Goal: Task Accomplishment & Management: Manage account settings

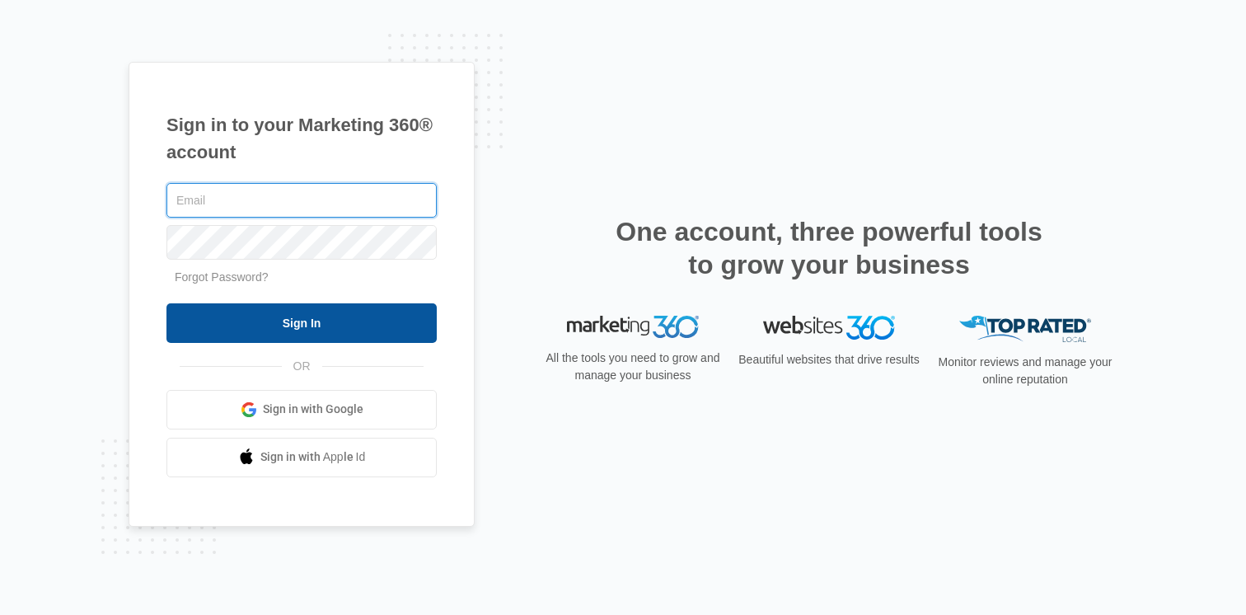
type input "[PERSON_NAME][EMAIL_ADDRESS][PERSON_NAME][DOMAIN_NAME]"
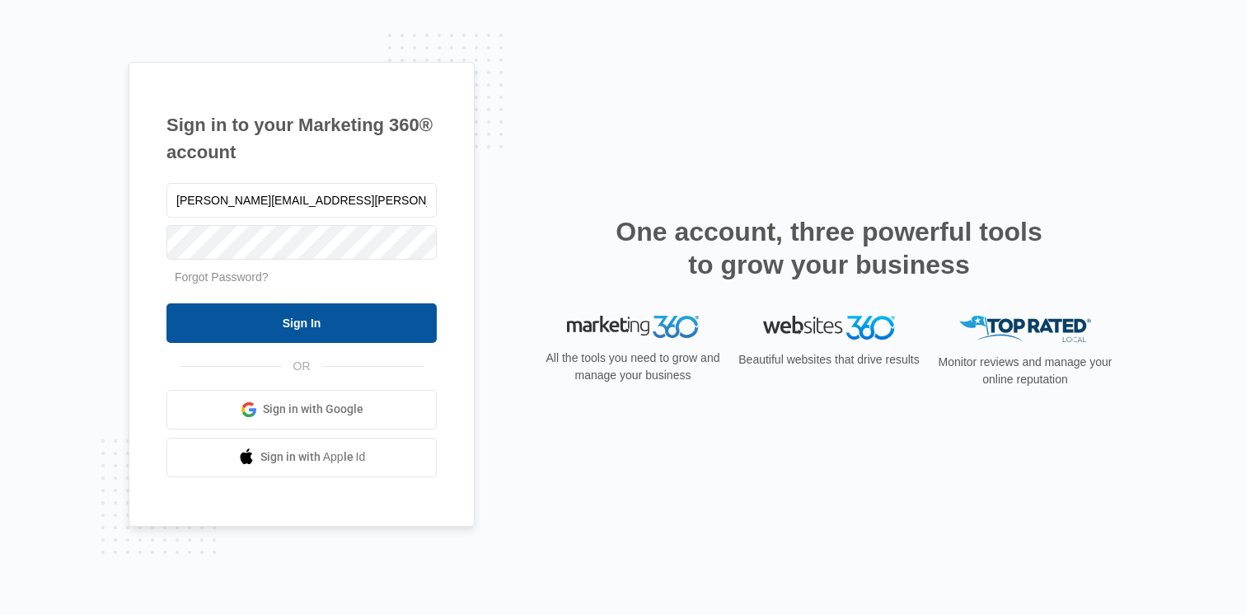
click at [380, 322] on input "Sign In" at bounding box center [301, 323] width 270 height 40
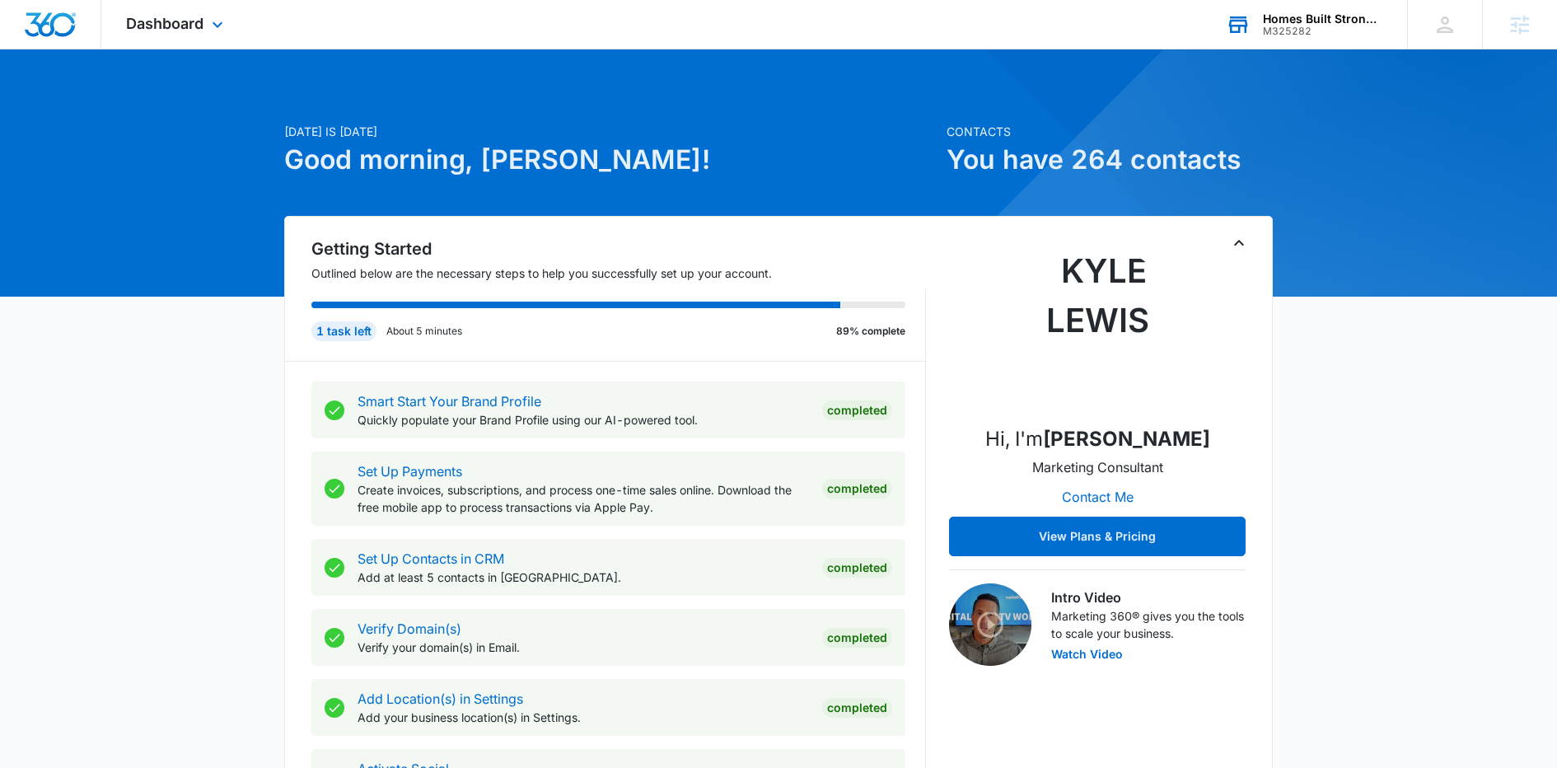
click at [1300, 8] on div "Homes Built Stronger, LLC M325282 Your Accounts View All" at bounding box center [1304, 24] width 206 height 49
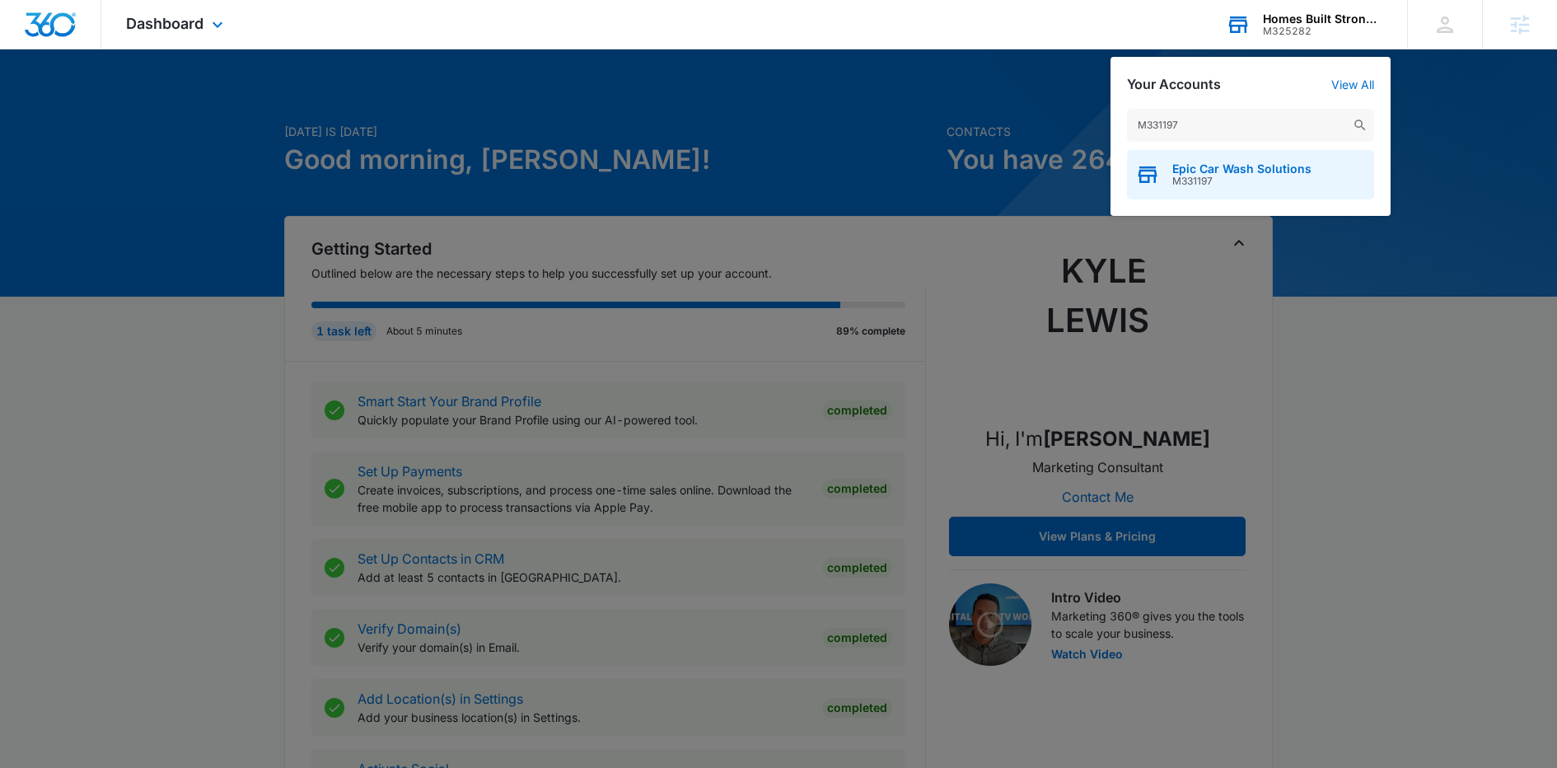
type input "M331197"
click at [1227, 193] on div "Epic Car Wash Solutions M331197" at bounding box center [1250, 174] width 247 height 49
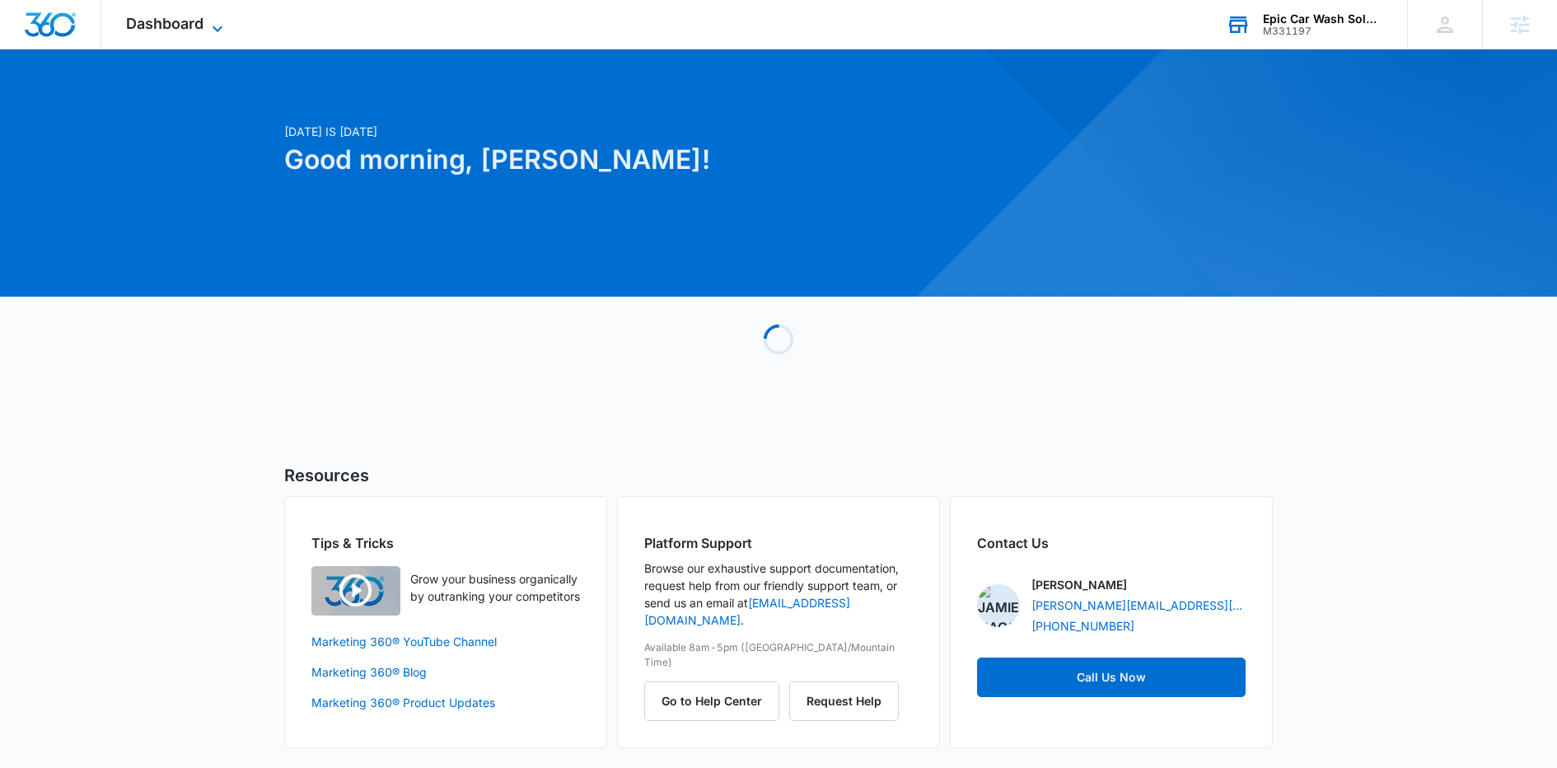
click at [199, 26] on span "Dashboard" at bounding box center [164, 23] width 77 height 17
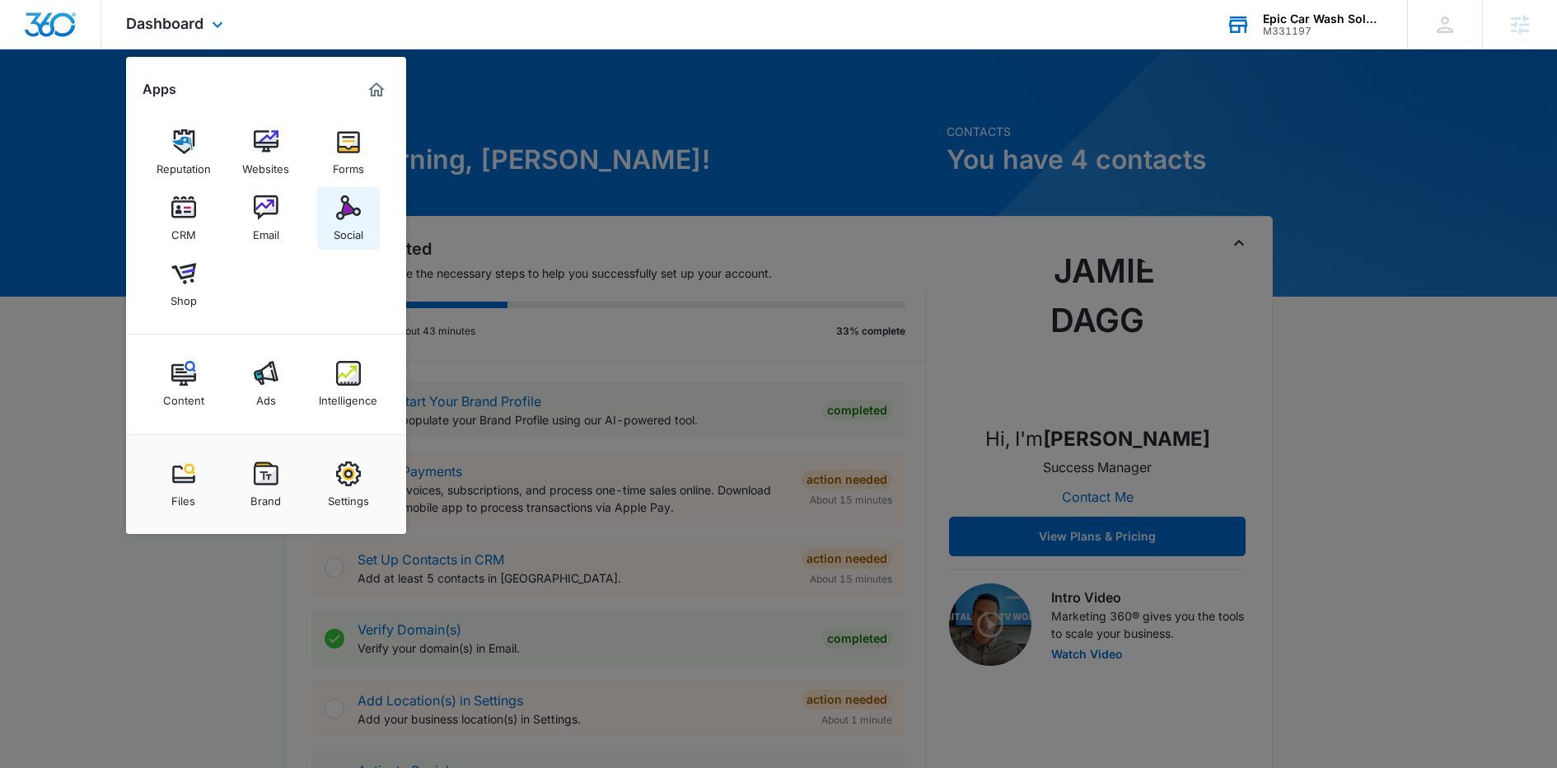
click at [354, 208] on img at bounding box center [348, 207] width 25 height 25
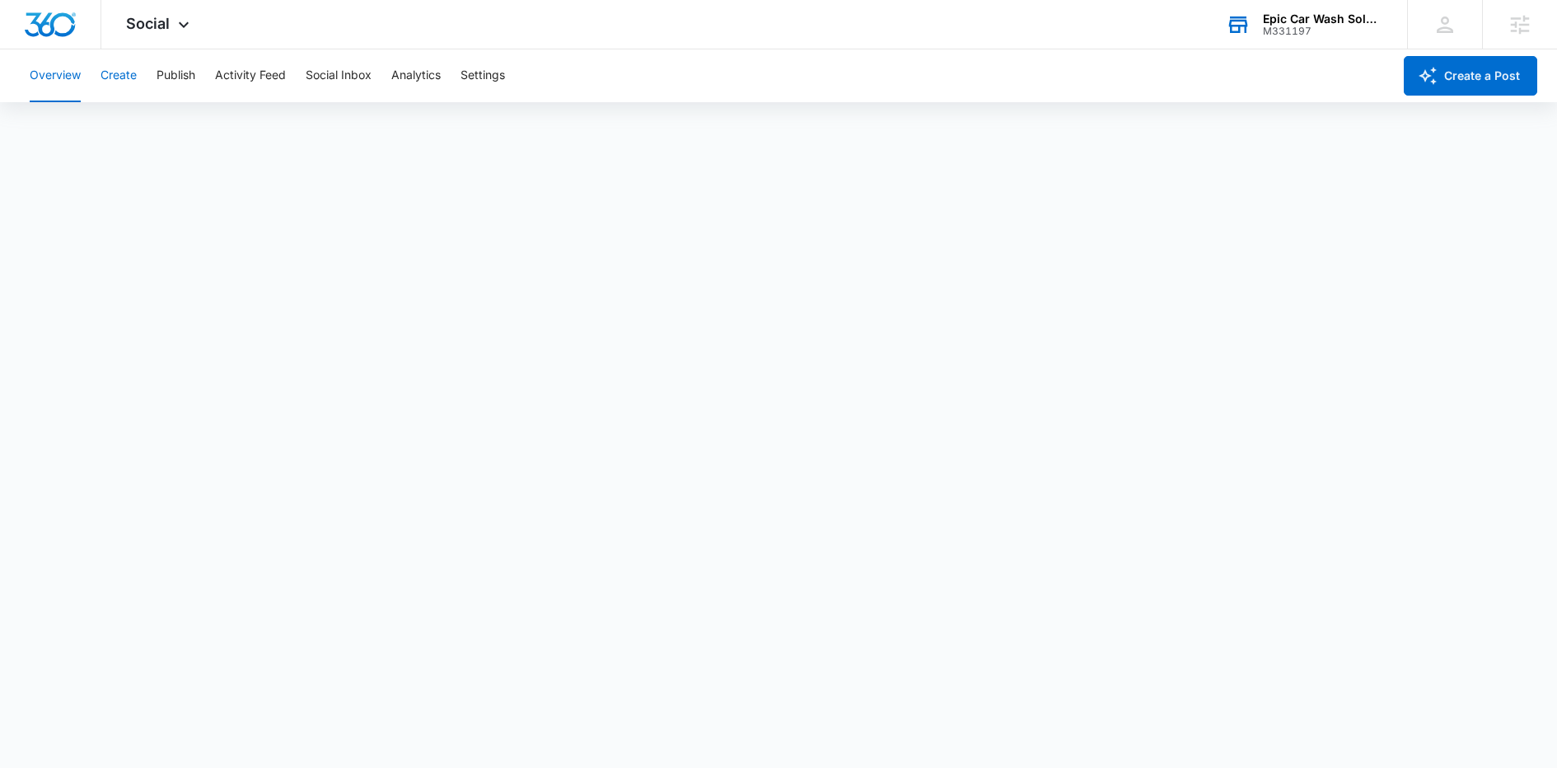
click at [137, 81] on button "Create" at bounding box center [119, 75] width 36 height 53
click at [181, 15] on div "Social Apps Reputation Websites Forms CRM Email Social Shop Content Ads Intelli…" at bounding box center [159, 24] width 117 height 49
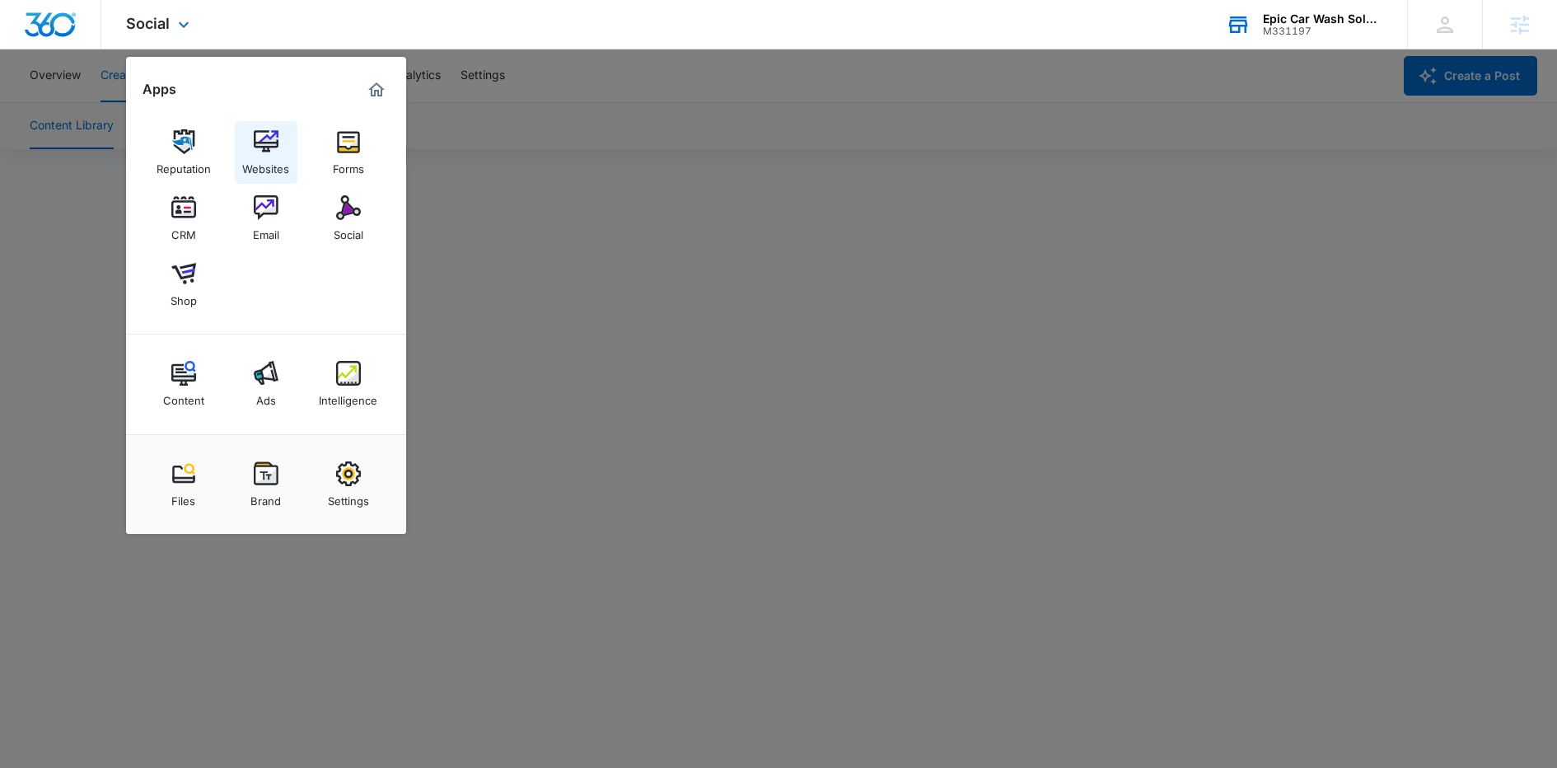
click at [264, 152] on img at bounding box center [266, 141] width 25 height 25
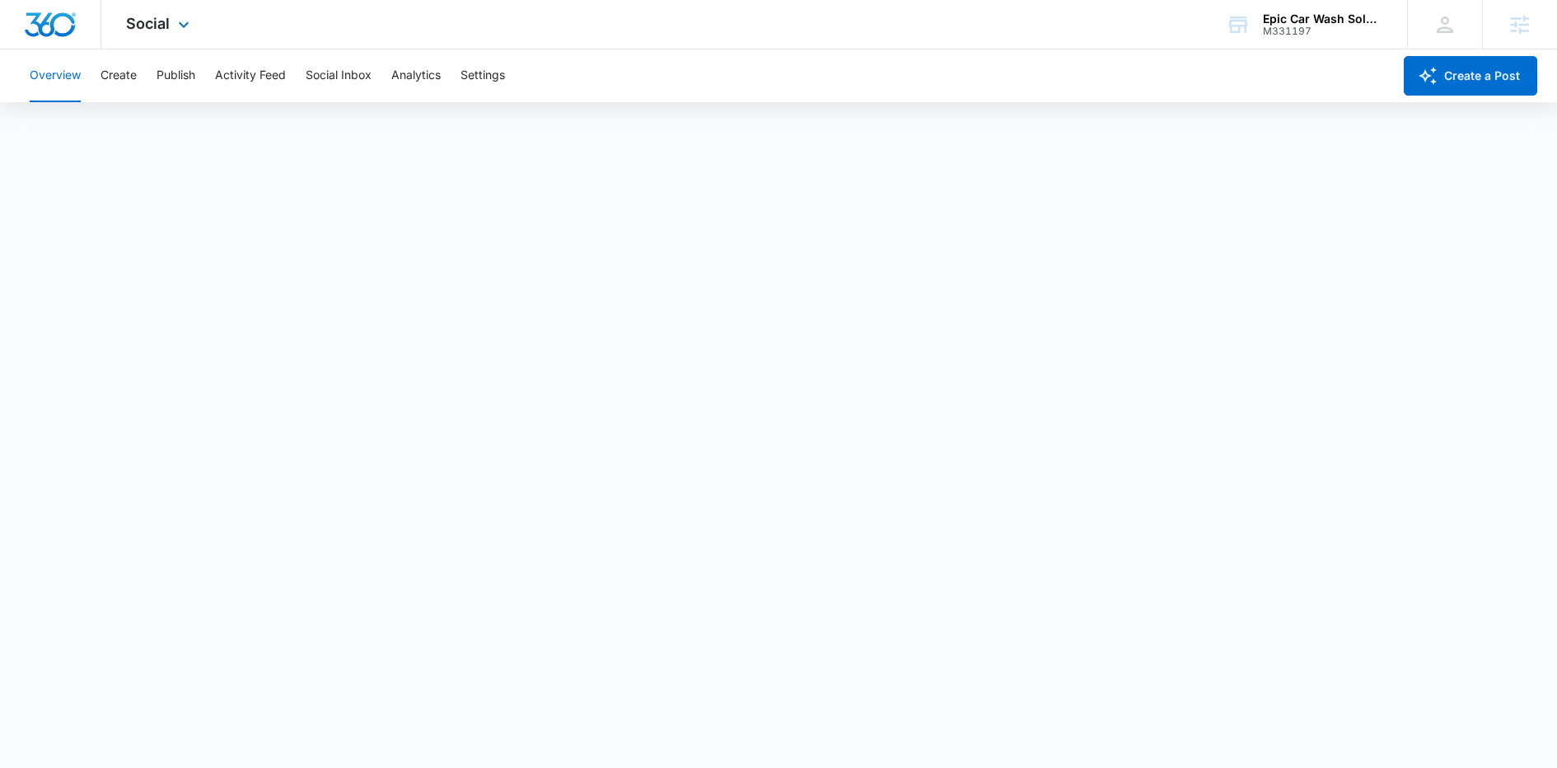
click at [193, 32] on div "Social Apps Reputation Websites Forms CRM Email Social Shop Content Ads Intelli…" at bounding box center [159, 24] width 117 height 49
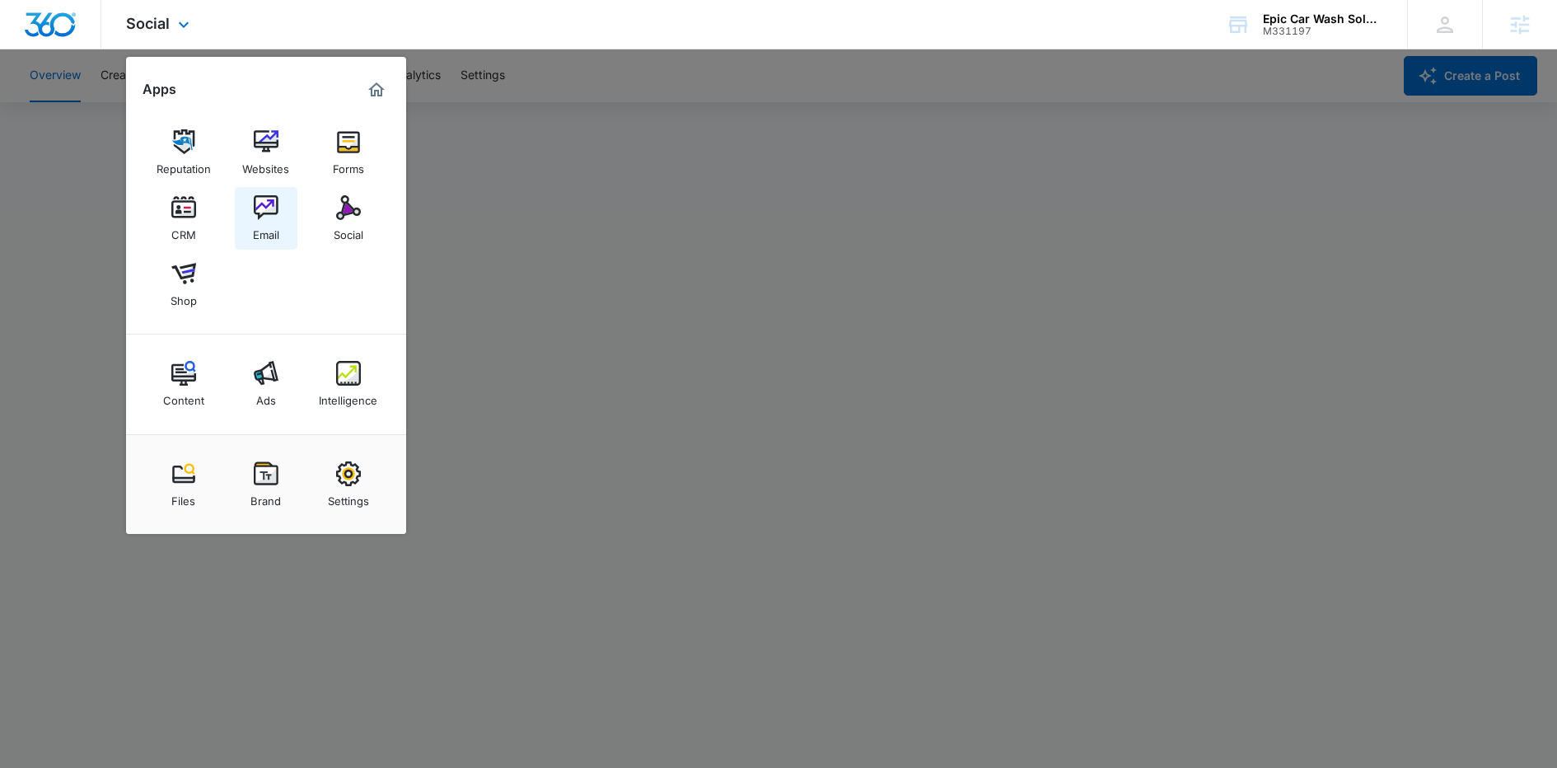
click at [274, 211] on img at bounding box center [266, 207] width 25 height 25
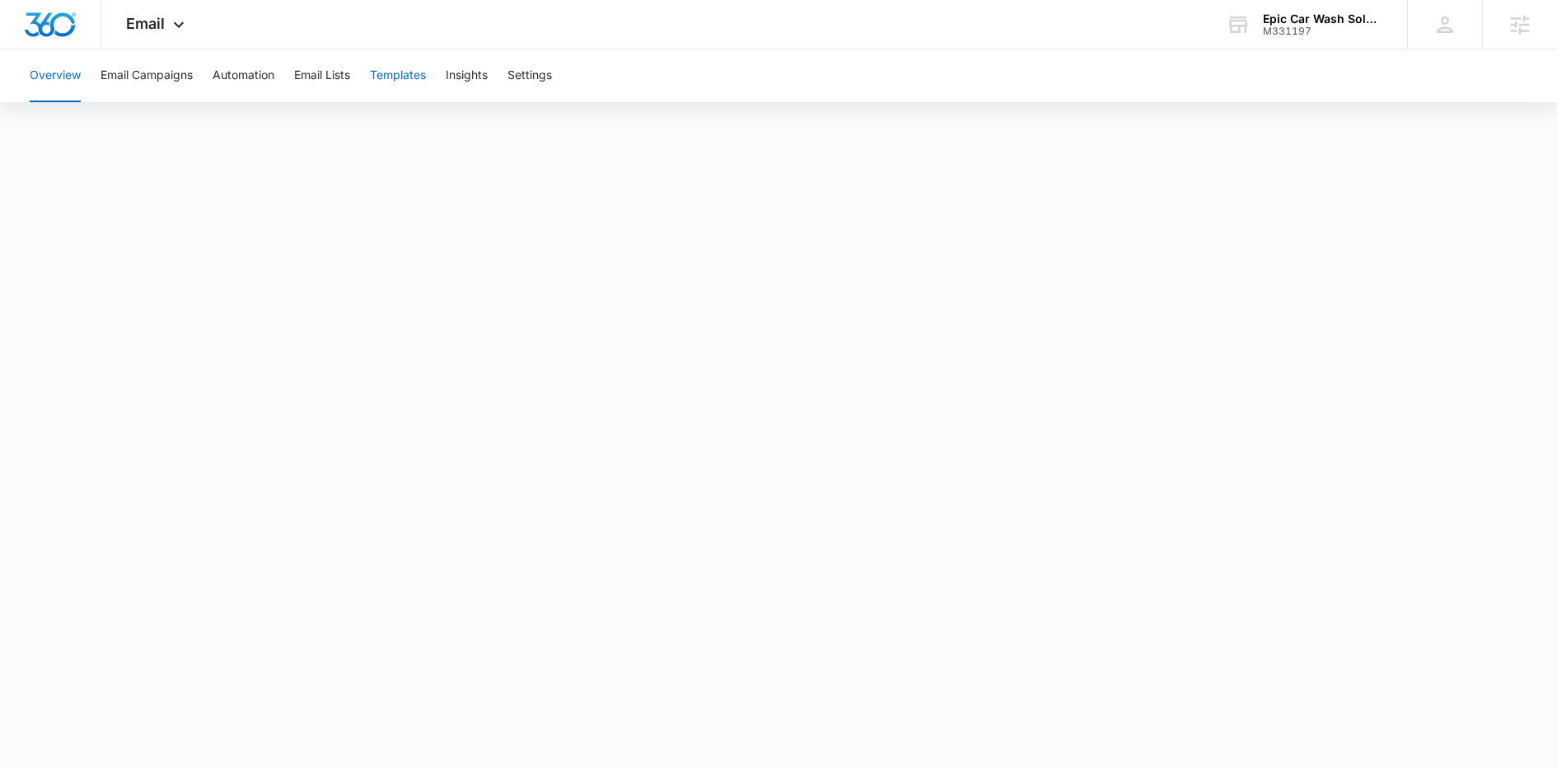
click at [389, 81] on button "Templates" at bounding box center [398, 75] width 56 height 53
click at [1025, 751] on body "Email Apps Reputation Websites Forms CRM Email Social Shop Content Ads Intellig…" at bounding box center [778, 384] width 1557 height 768
click at [171, 77] on button "Email Campaigns" at bounding box center [147, 75] width 92 height 53
click at [249, 90] on button "Automation" at bounding box center [244, 75] width 62 height 53
click at [148, 29] on span "Email" at bounding box center [145, 23] width 39 height 17
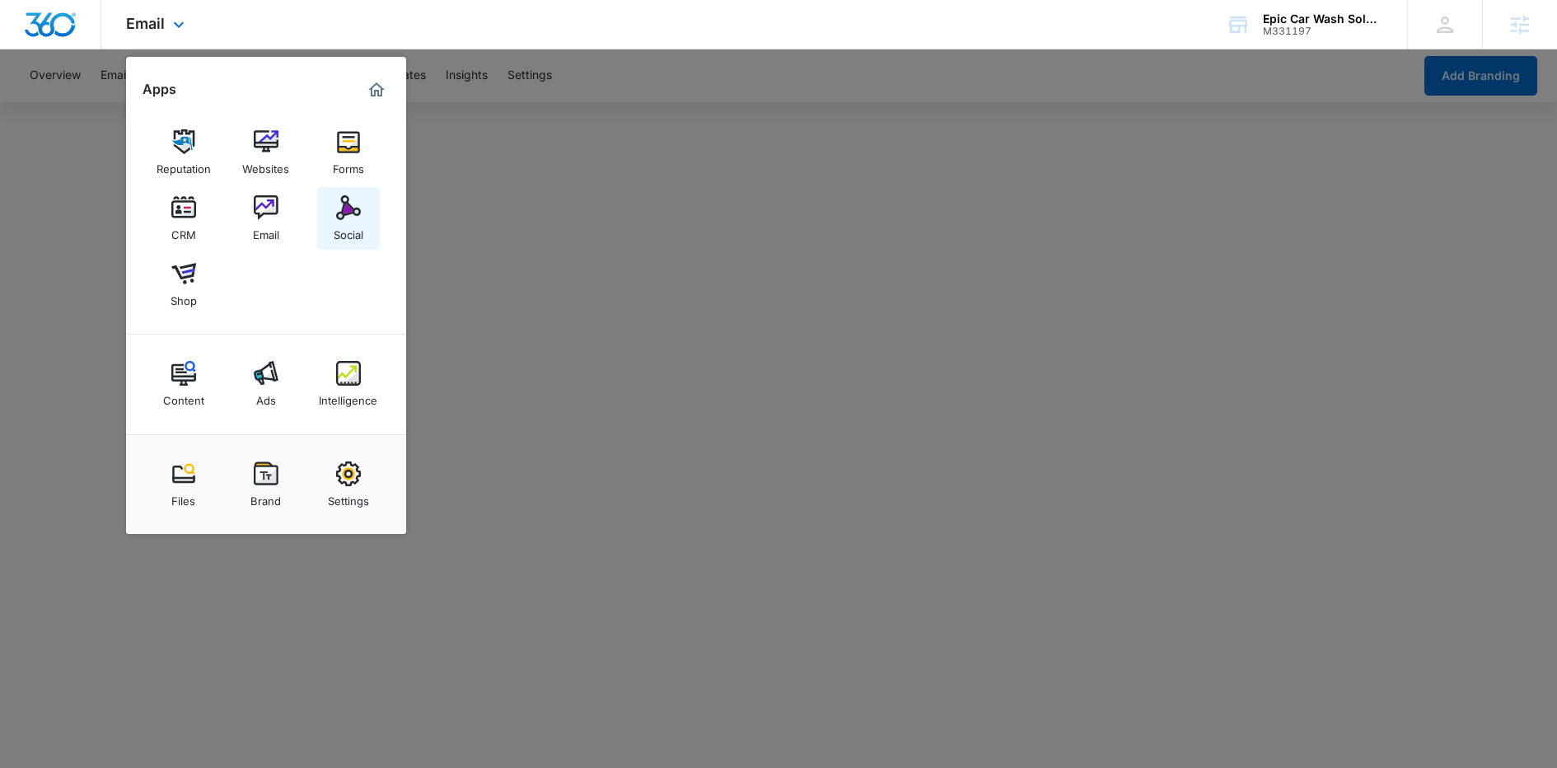
click at [339, 218] on img at bounding box center [348, 207] width 25 height 25
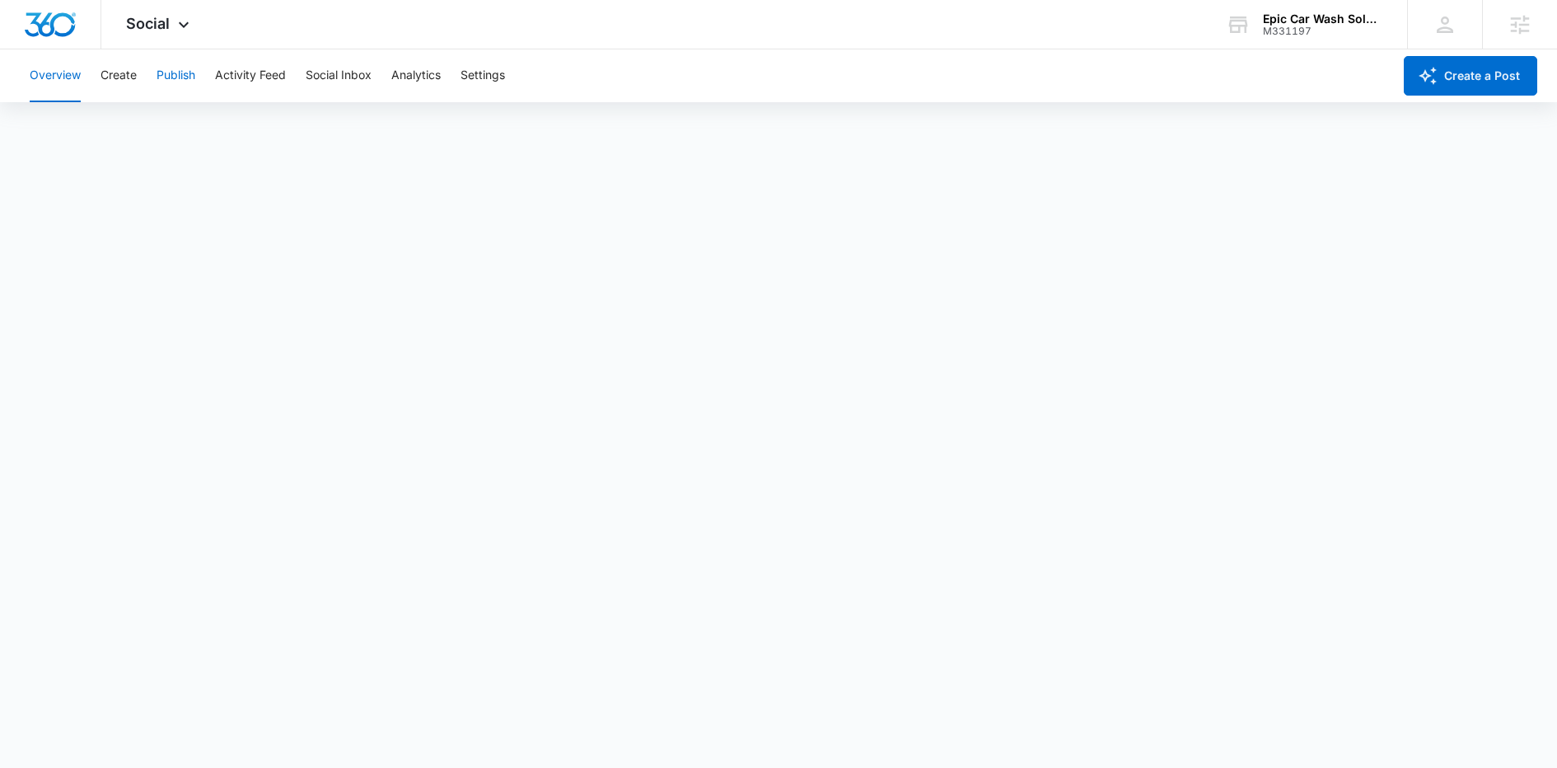
click at [168, 81] on button "Publish" at bounding box center [176, 75] width 39 height 53
click at [274, 82] on button "Activity Feed" at bounding box center [250, 75] width 71 height 53
click at [152, 65] on div "Overview Create Publish Activity Feed Social Inbox Analytics Settings" at bounding box center [706, 75] width 1373 height 53
click at [169, 81] on button "Publish" at bounding box center [176, 75] width 39 height 53
click at [129, 67] on button "Create" at bounding box center [119, 75] width 36 height 53
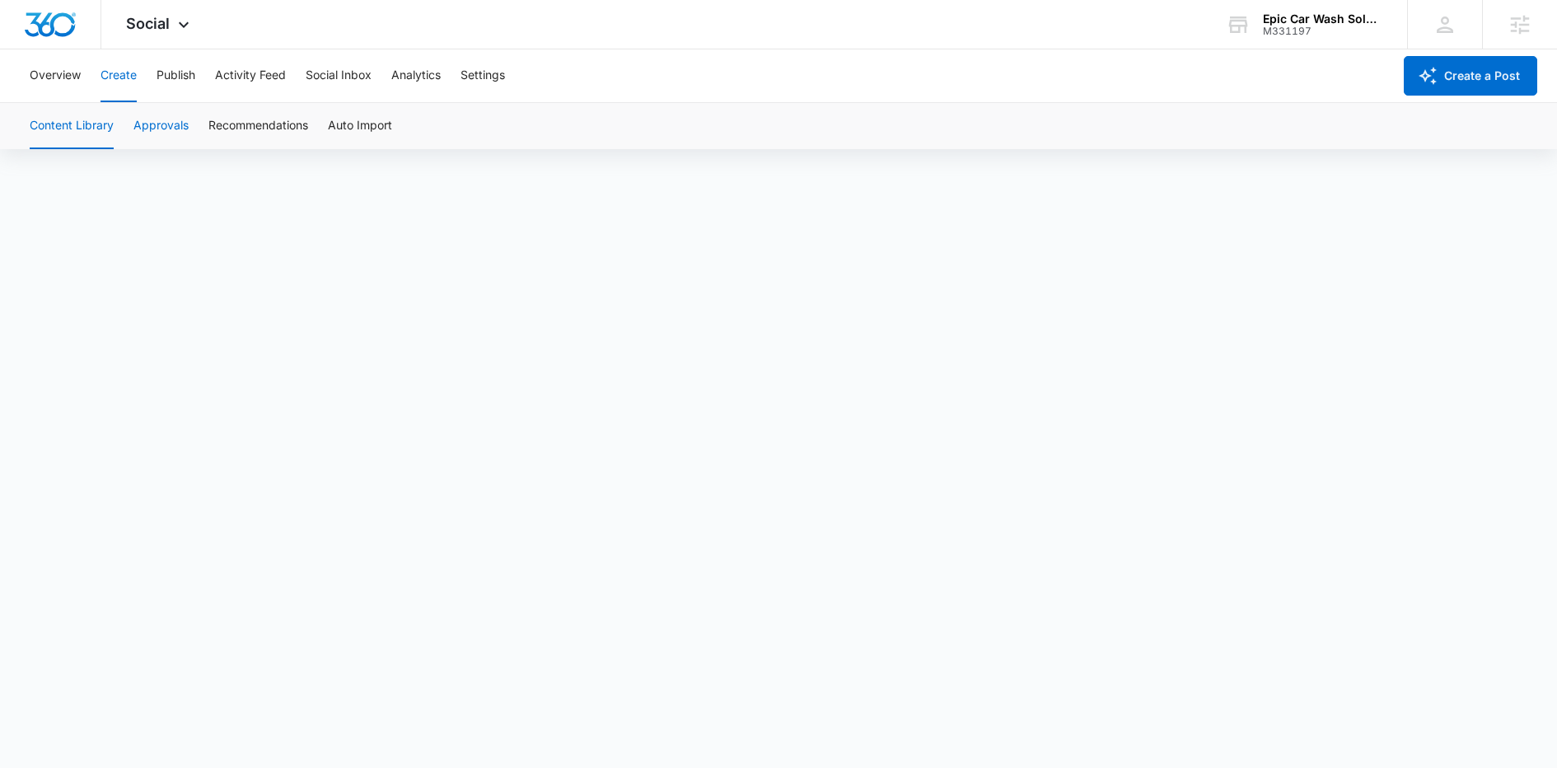
click at [167, 137] on button "Approvals" at bounding box center [160, 126] width 55 height 46
